Goal: Find specific page/section: Find specific page/section

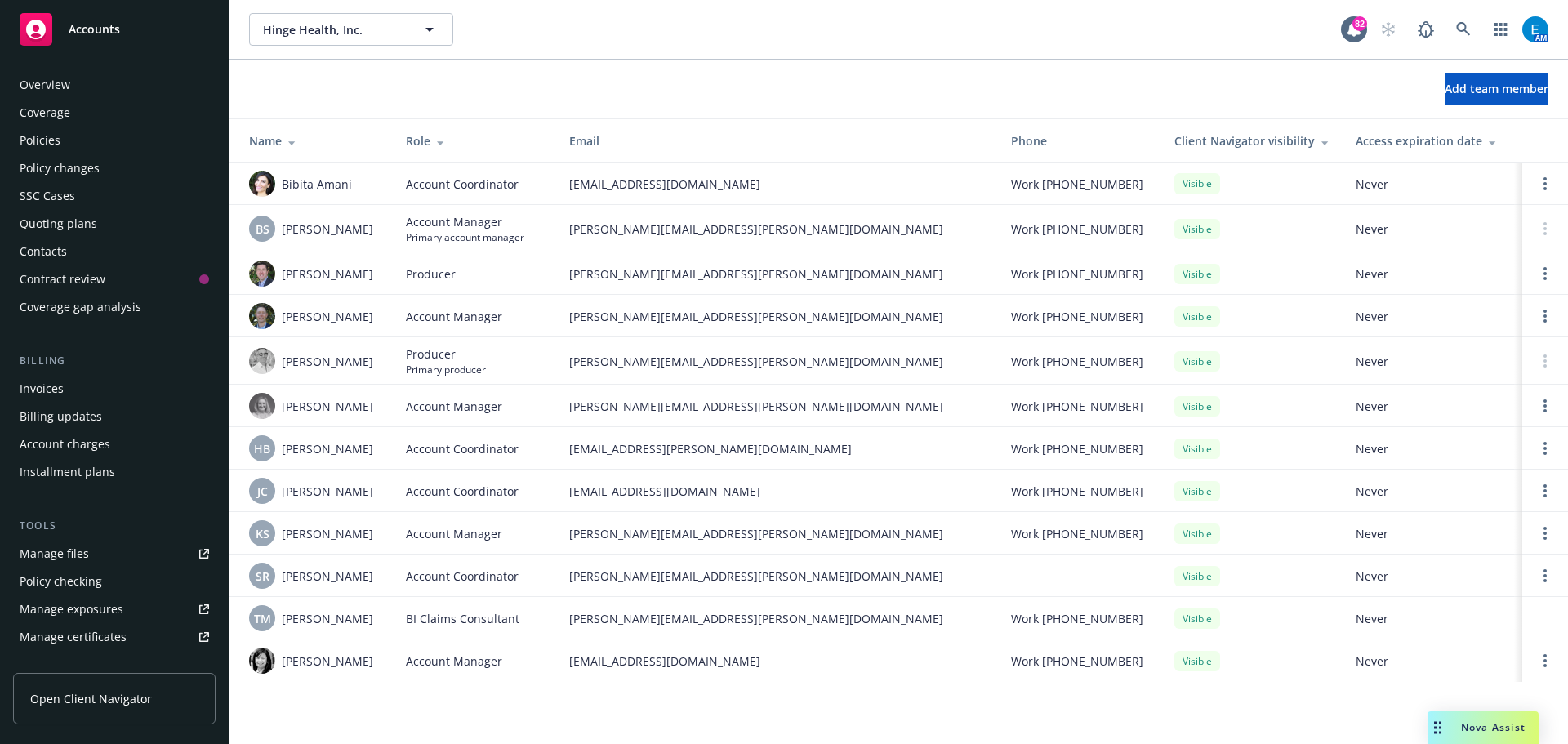
scroll to position [348, 0]
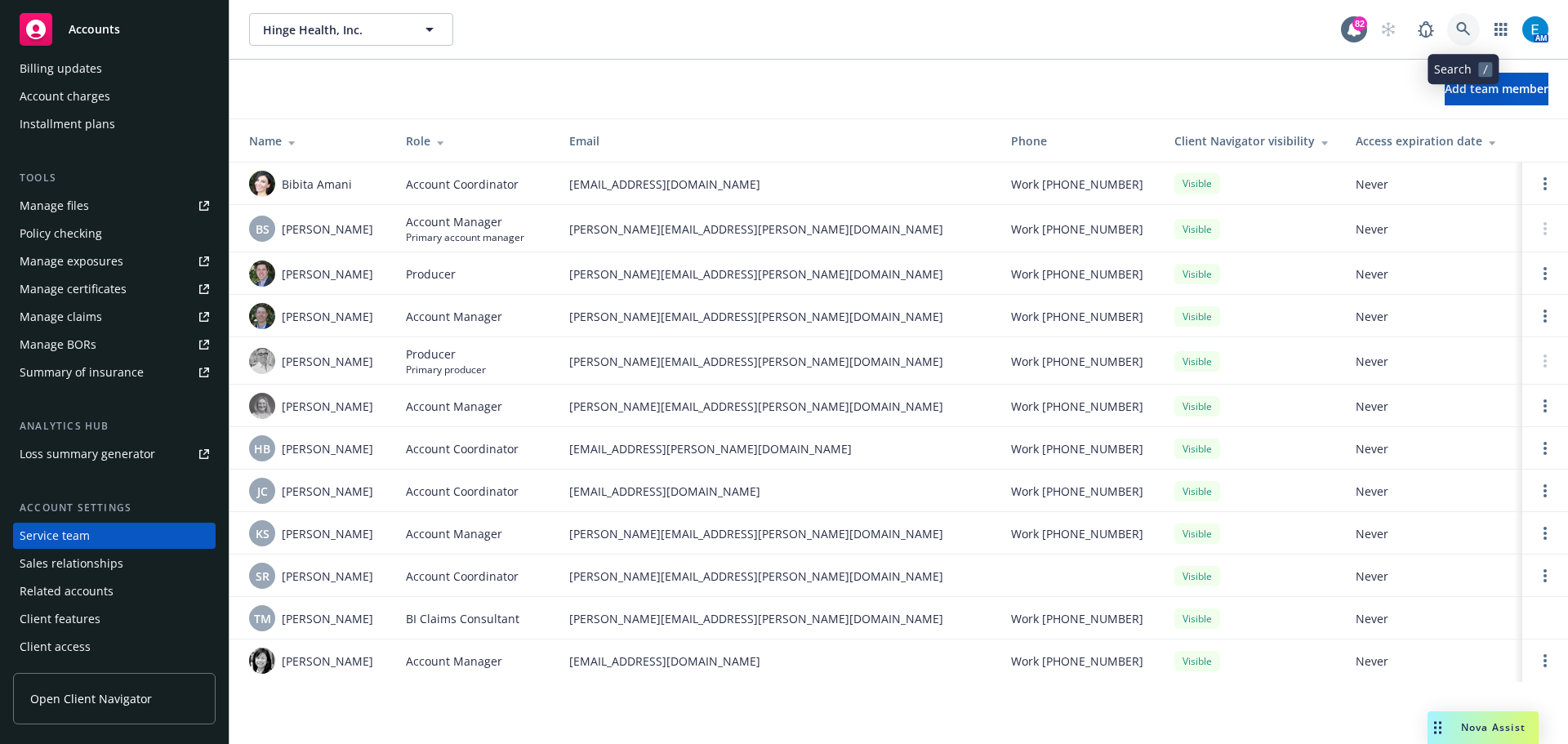
click at [1458, 26] on icon at bounding box center [1463, 28] width 14 height 14
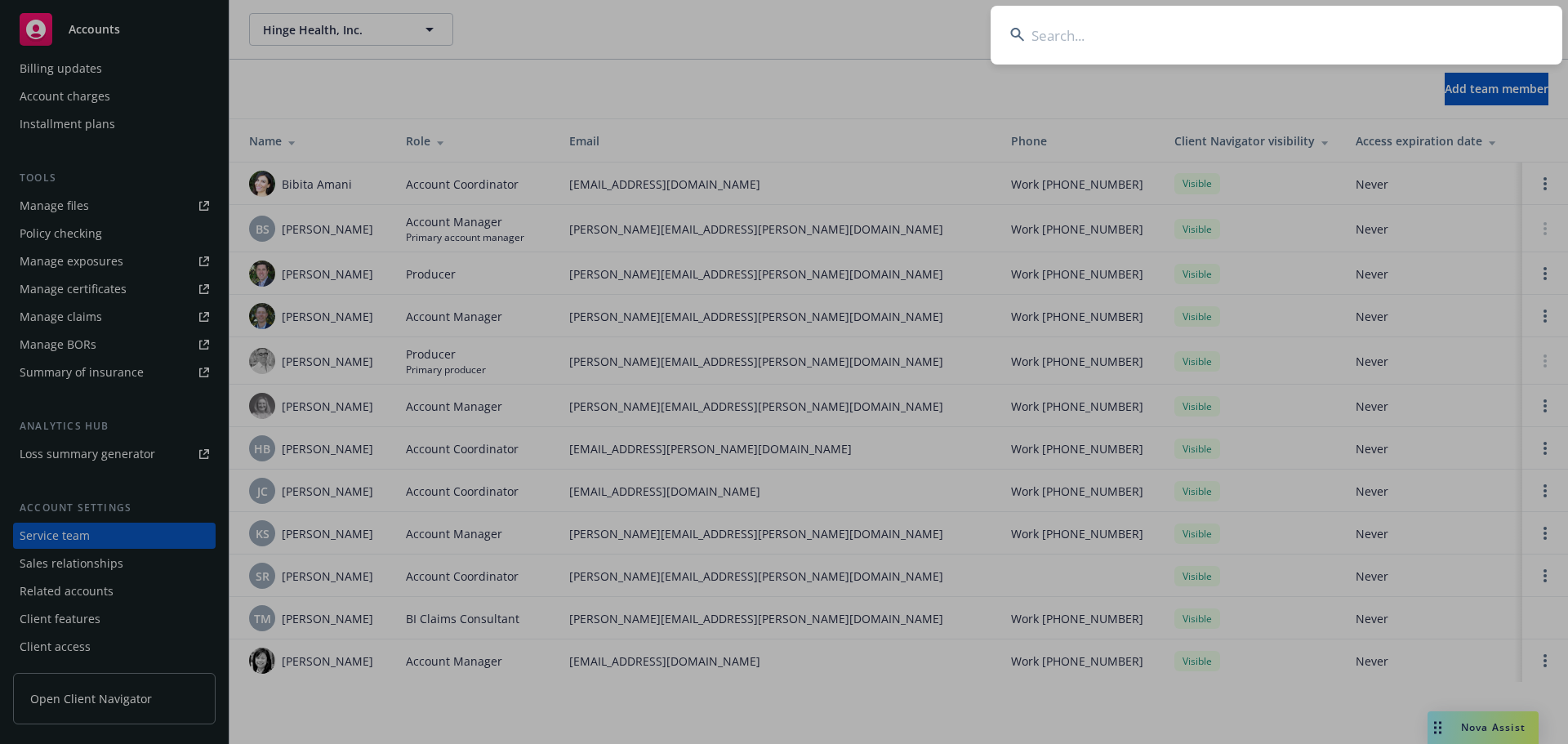
click at [1364, 42] on input at bounding box center [1276, 35] width 571 height 59
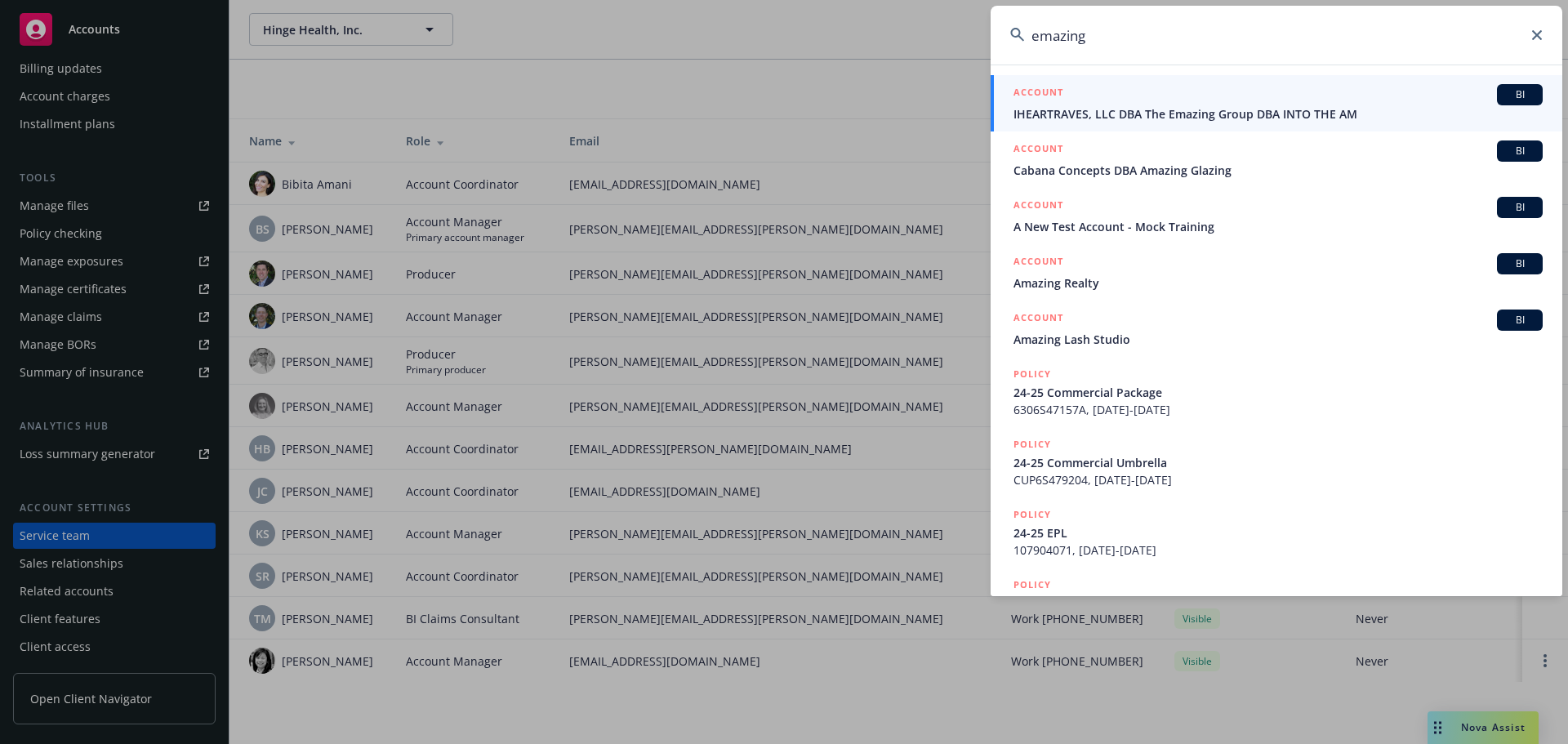
type input "emazing"
